Goal: Task Accomplishment & Management: Complete application form

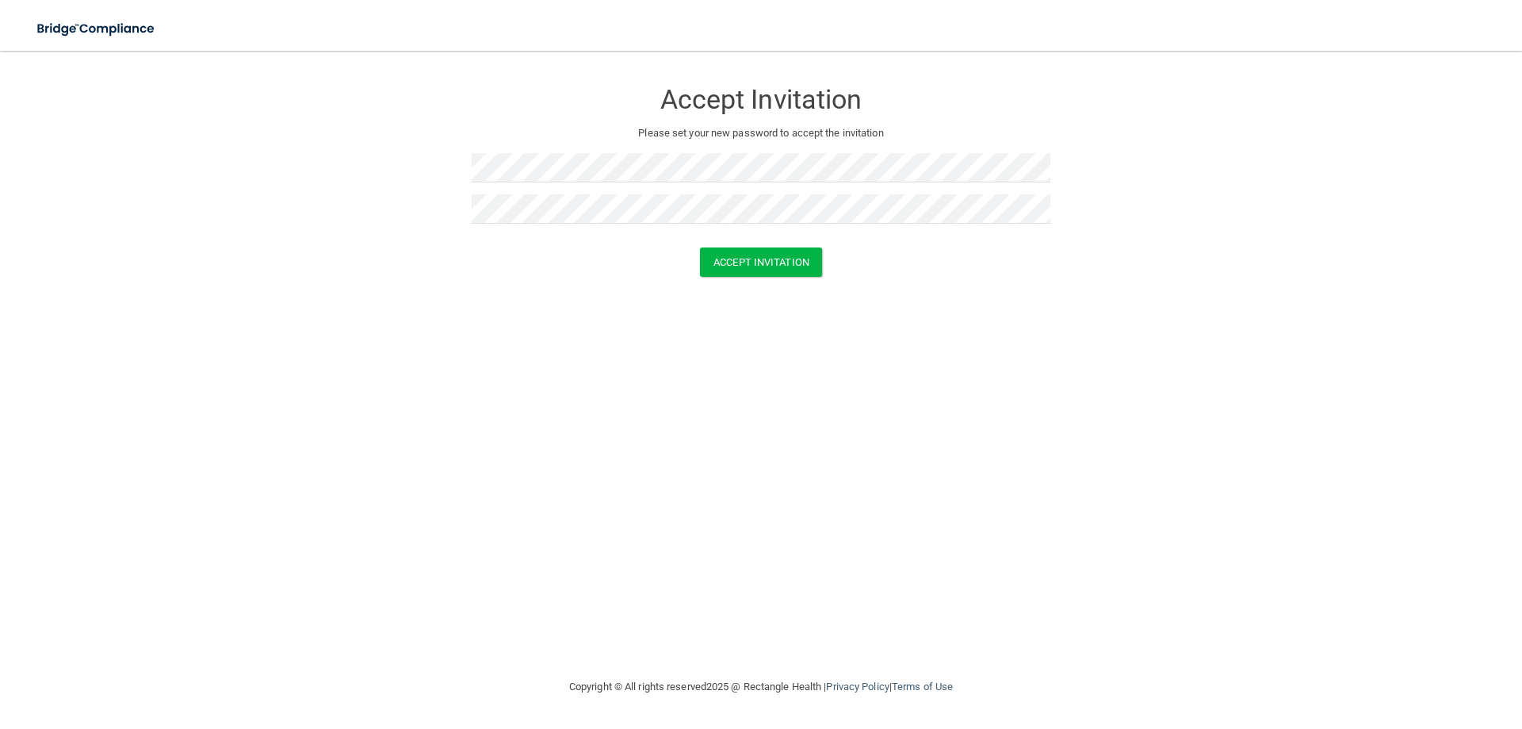
click at [492, 297] on div "Accept Invitation Please set your new password to accept the invitation Accept …" at bounding box center [761, 364] width 1459 height 595
click at [725, 253] on button "Accept Invitation" at bounding box center [761, 261] width 122 height 29
click at [367, 339] on div "Accept Invitation Please set your new password to accept the invitation Accept …" at bounding box center [761, 364] width 1459 height 595
click at [740, 262] on button "Accept Invitation" at bounding box center [761, 261] width 122 height 29
